Goal: Navigation & Orientation: Understand site structure

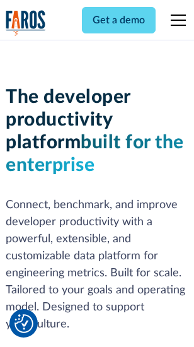
scroll to position [190, 0]
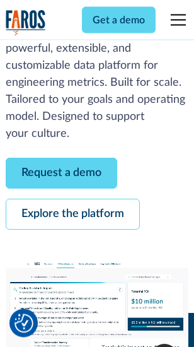
click at [62, 174] on link "Request a demo" at bounding box center [62, 173] width 112 height 31
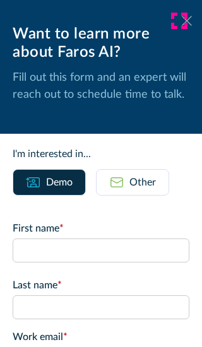
click at [182, 21] on icon at bounding box center [187, 20] width 10 height 9
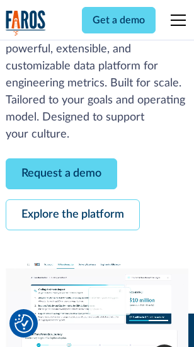
scroll to position [231, 0]
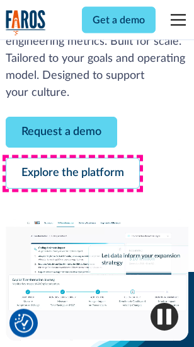
click at [73, 174] on link "Explore the platform" at bounding box center [73, 173] width 134 height 31
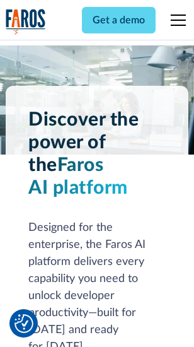
scroll to position [9610, 0]
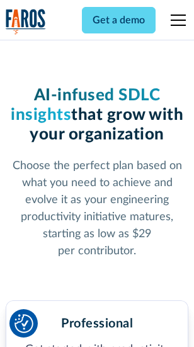
scroll to position [2004, 0]
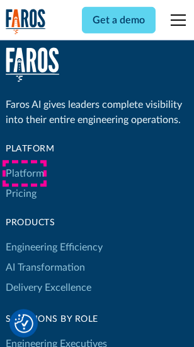
click at [25, 173] on link "Platform" at bounding box center [25, 173] width 38 height 20
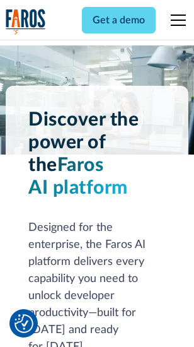
scroll to position [10015, 0]
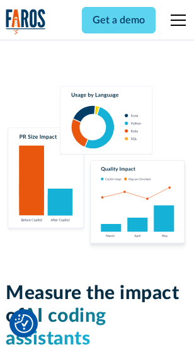
scroll to position [7877, 0]
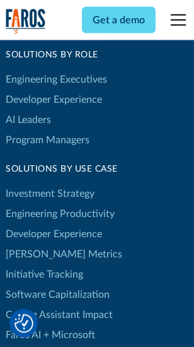
click at [38, 244] on link "[PERSON_NAME] Metrics" at bounding box center [64, 254] width 117 height 20
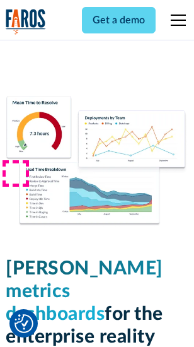
scroll to position [5588, 0]
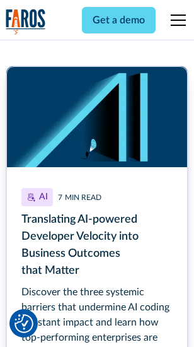
scroll to position [5713, 0]
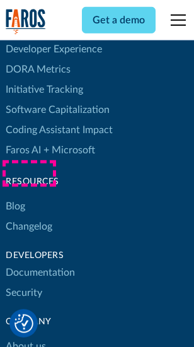
click at [29, 216] on link "Changelog" at bounding box center [29, 226] width 47 height 20
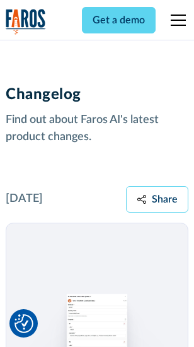
scroll to position [15467, 0]
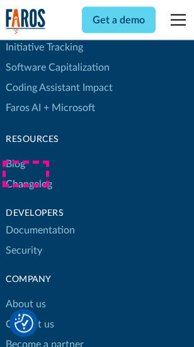
click at [25, 294] on link "About us" at bounding box center [26, 304] width 40 height 20
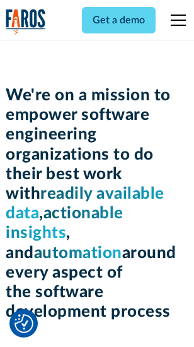
scroll to position [4366, 0]
